Goal: Task Accomplishment & Management: Manage account settings

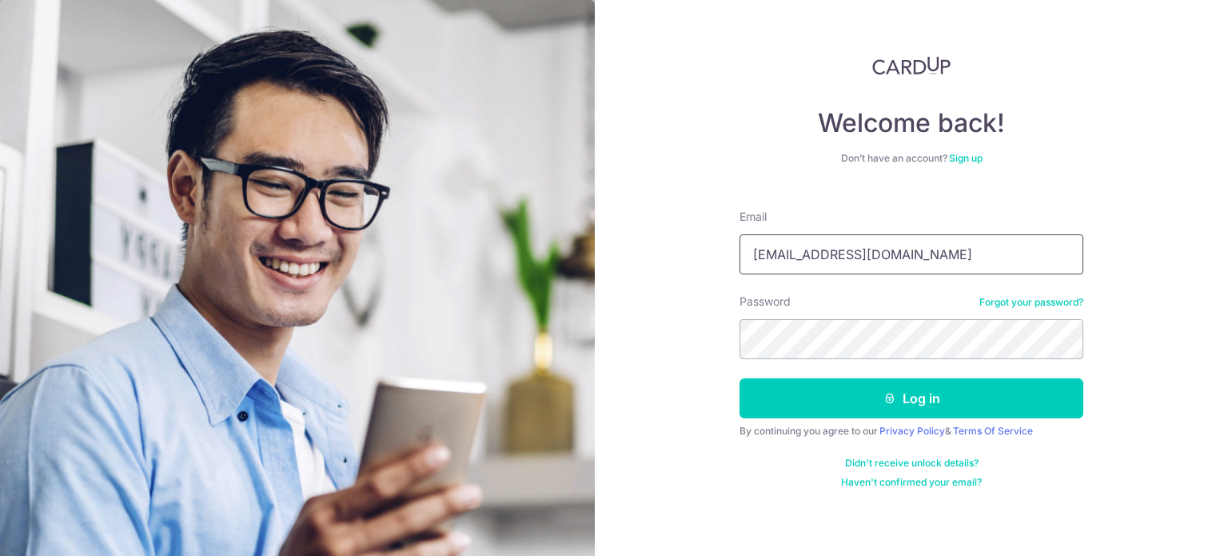
type input "[EMAIL_ADDRESS][DOMAIN_NAME]"
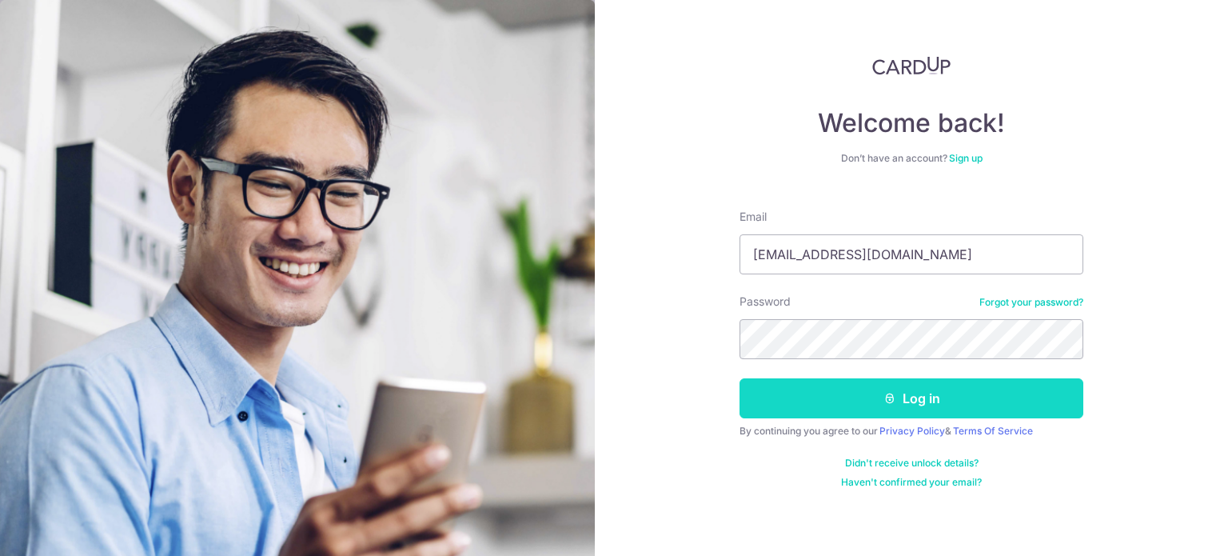
click at [892, 415] on button "Log in" at bounding box center [912, 398] width 344 height 40
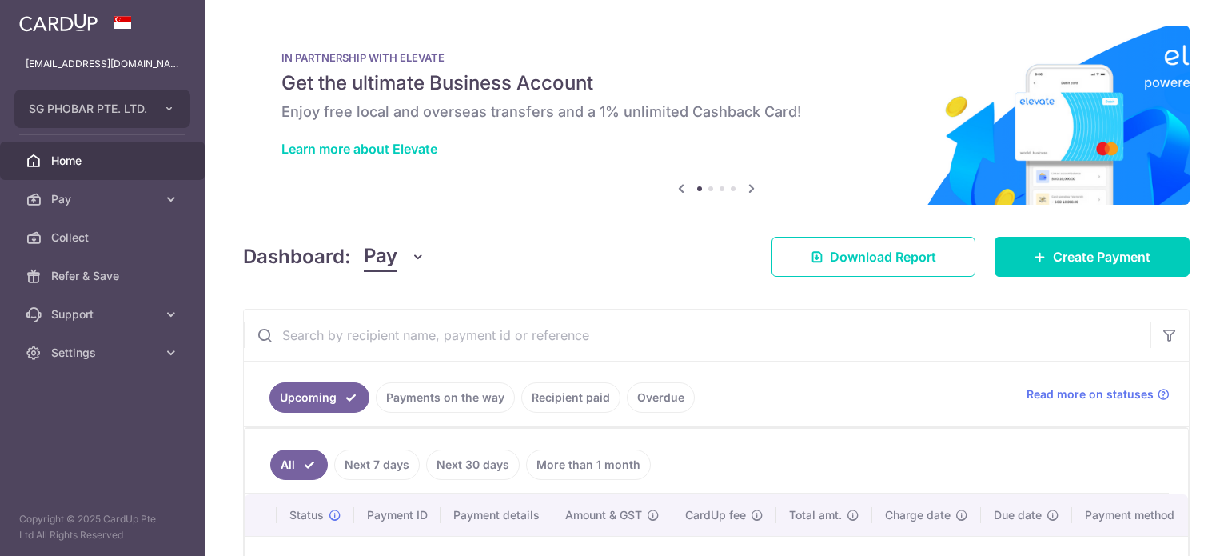
scroll to position [213, 0]
